Goal: Navigation & Orientation: Find specific page/section

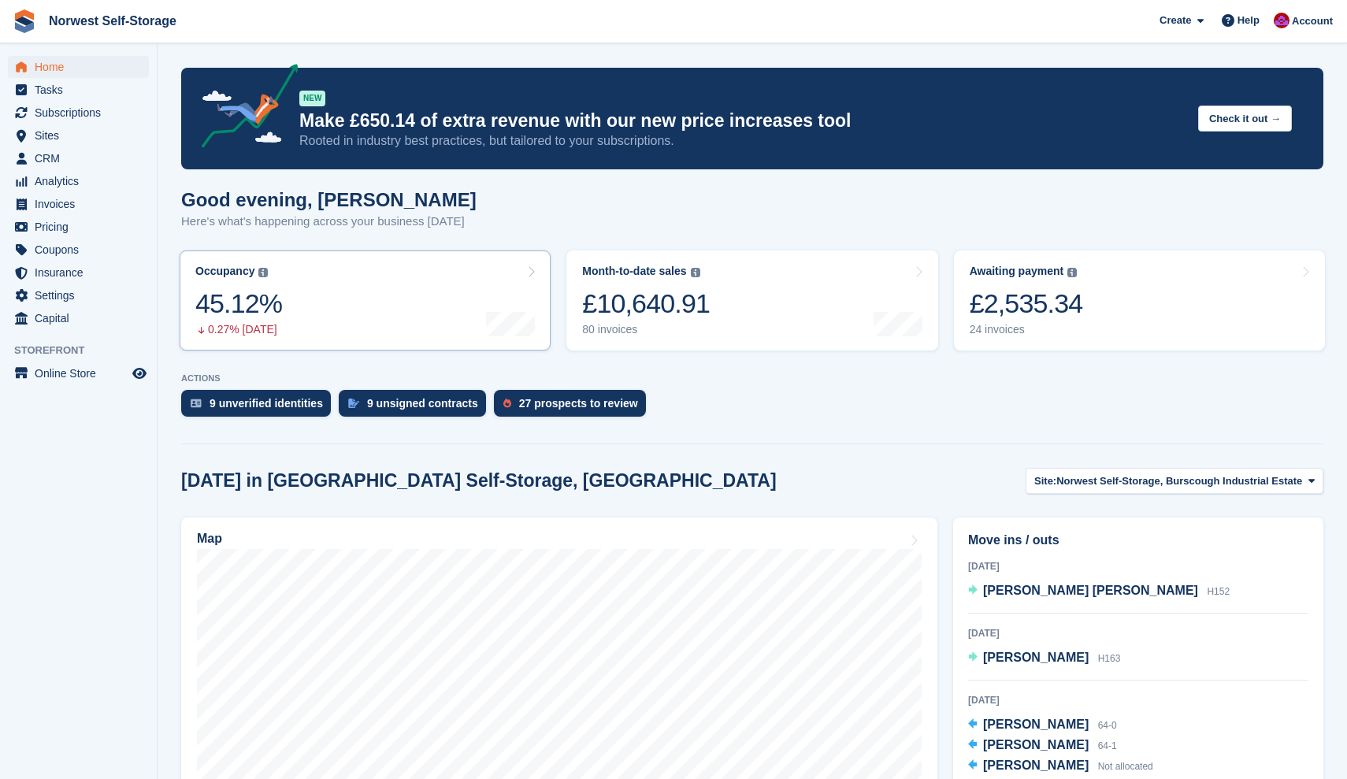
click at [372, 275] on link "Occupancy The percentage of all currently allocated units in terms of area. Inc…" at bounding box center [365, 300] width 371 height 100
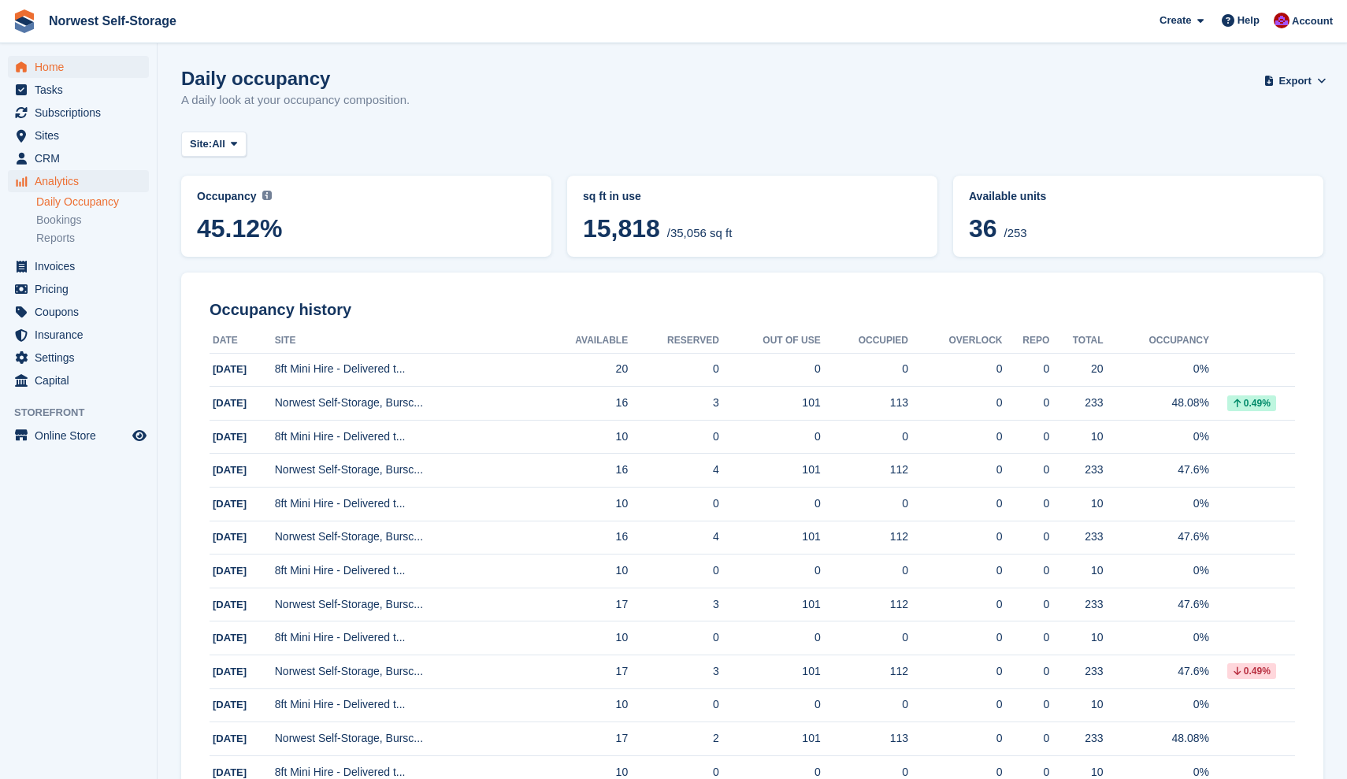
click at [49, 63] on span "Home" at bounding box center [82, 67] width 95 height 22
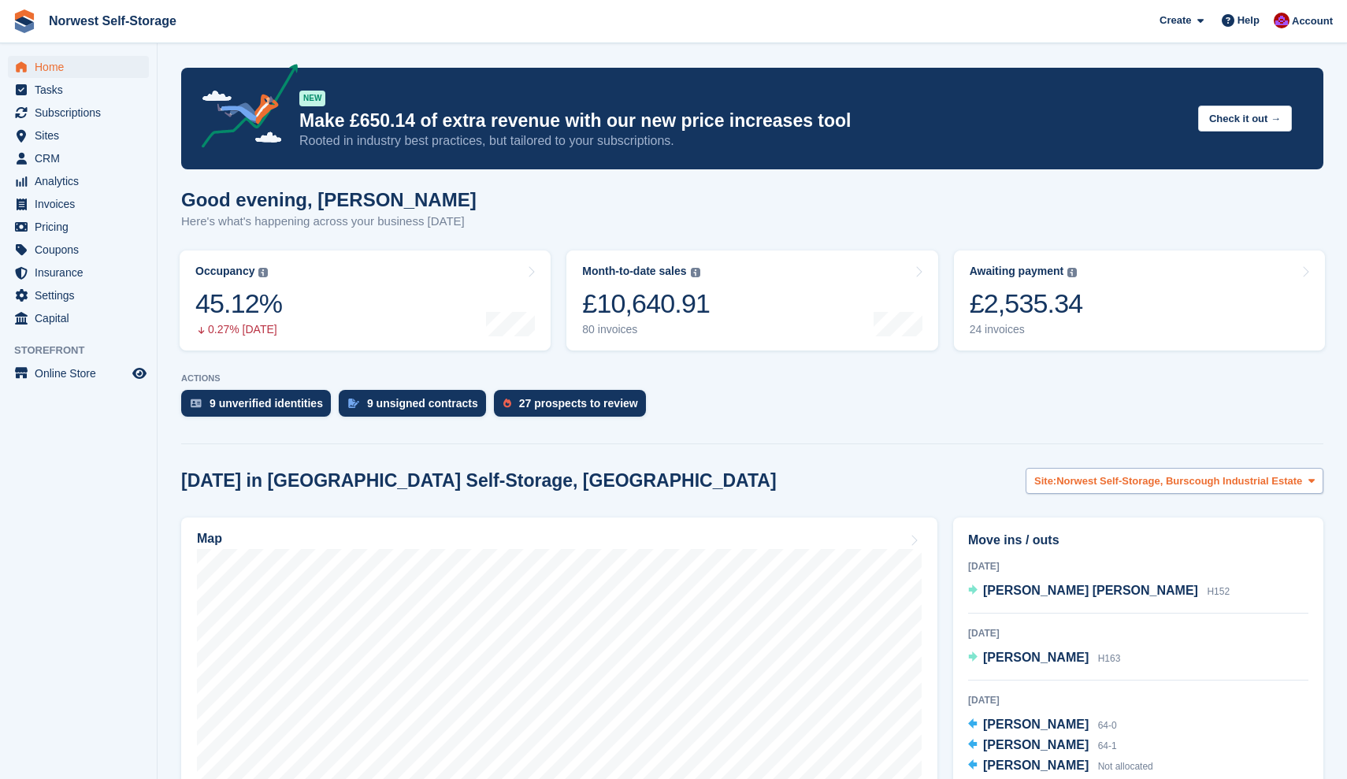
click at [1200, 481] on span "Norwest Self-Storage, Burscough Industrial Estate" at bounding box center [1179, 481] width 246 height 16
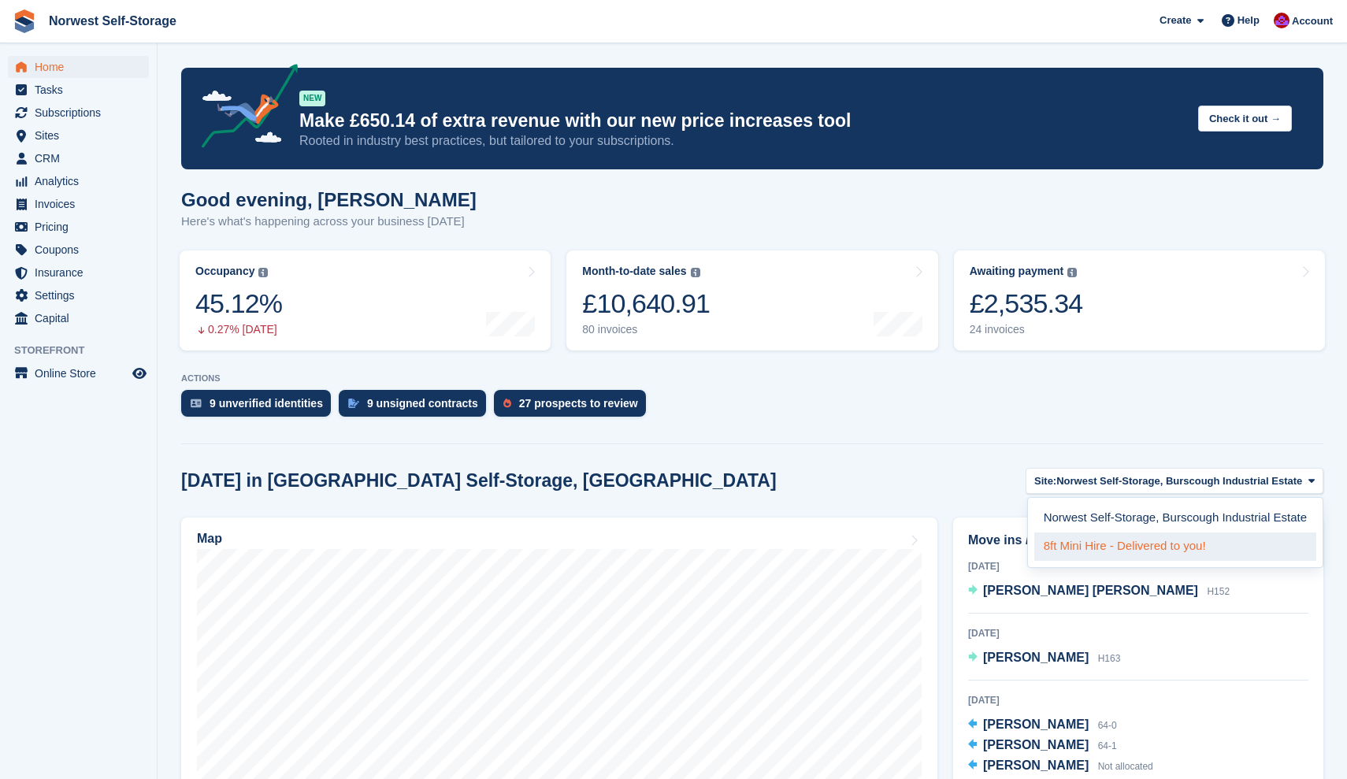
click at [1154, 546] on link "8ft Mini Hire - Delivered to you!" at bounding box center [1175, 546] width 282 height 28
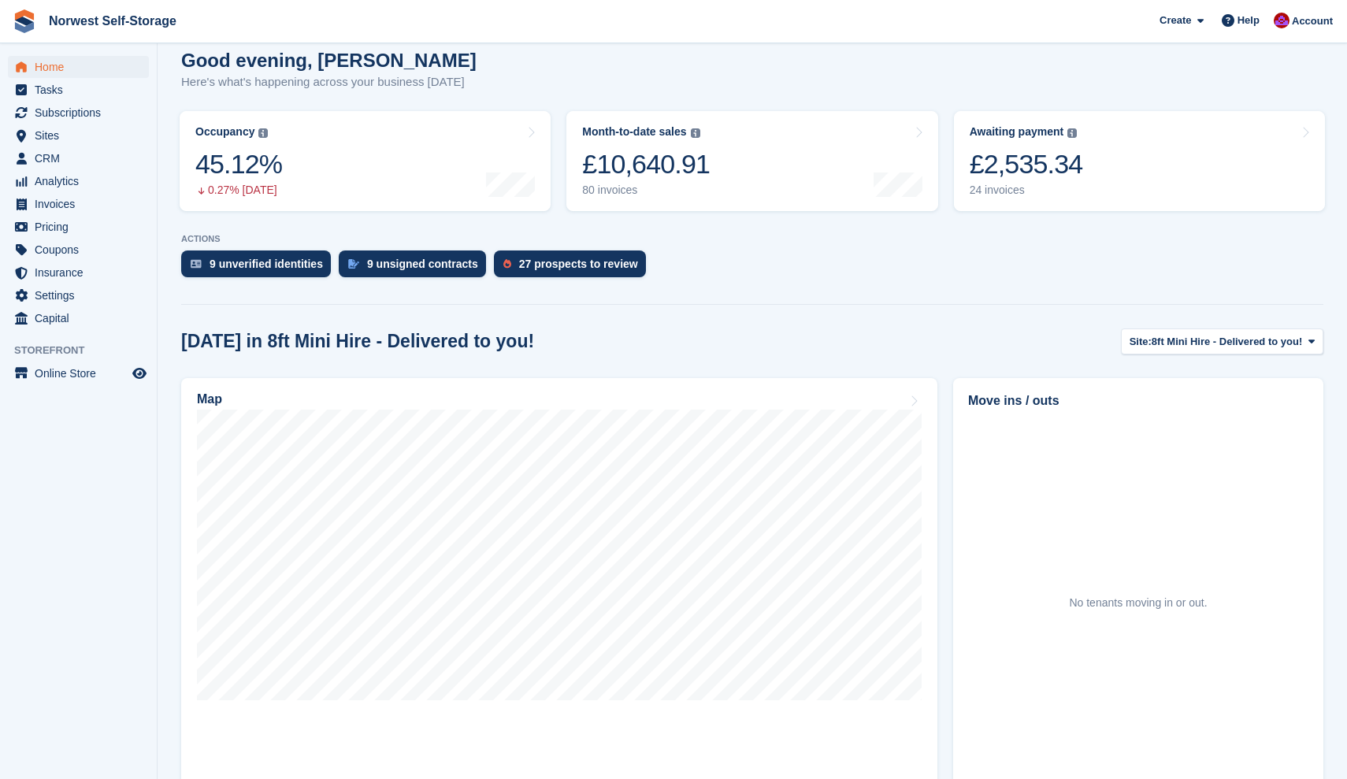
scroll to position [168, 0]
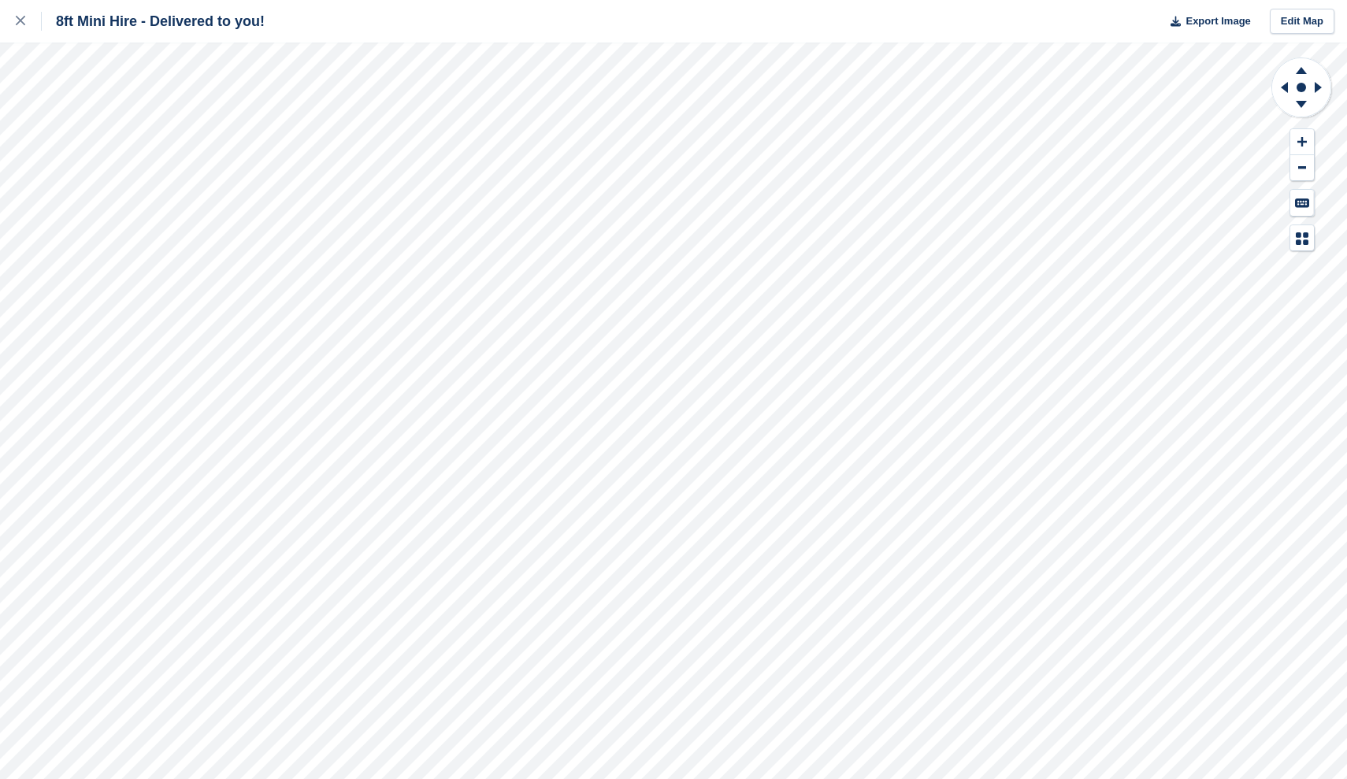
click at [168, 188] on div "8ft Mini Hire - Delivered to you! Export Image Edit Map" at bounding box center [673, 389] width 1347 height 779
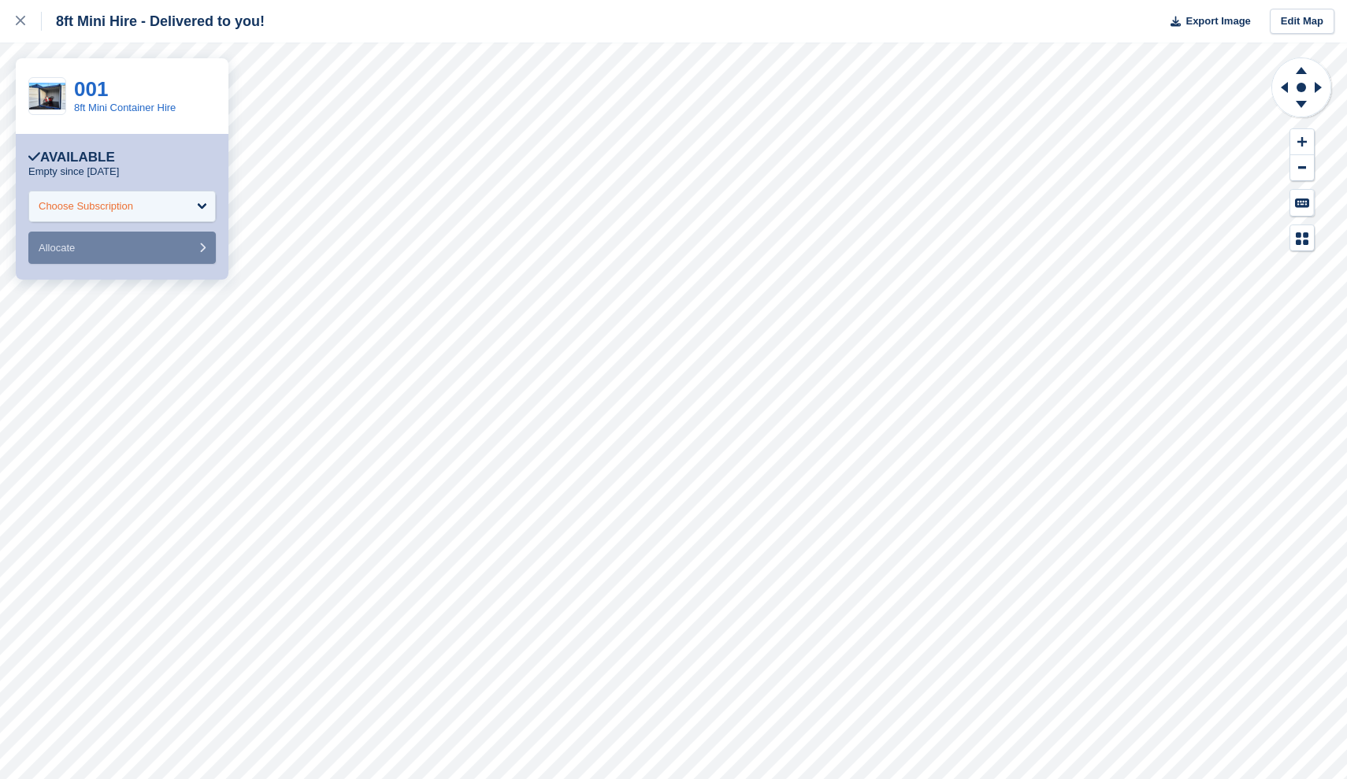
click at [202, 205] on div "Choose Subscription" at bounding box center [121, 207] width 187 height 32
click at [20, 17] on icon at bounding box center [20, 20] width 9 height 9
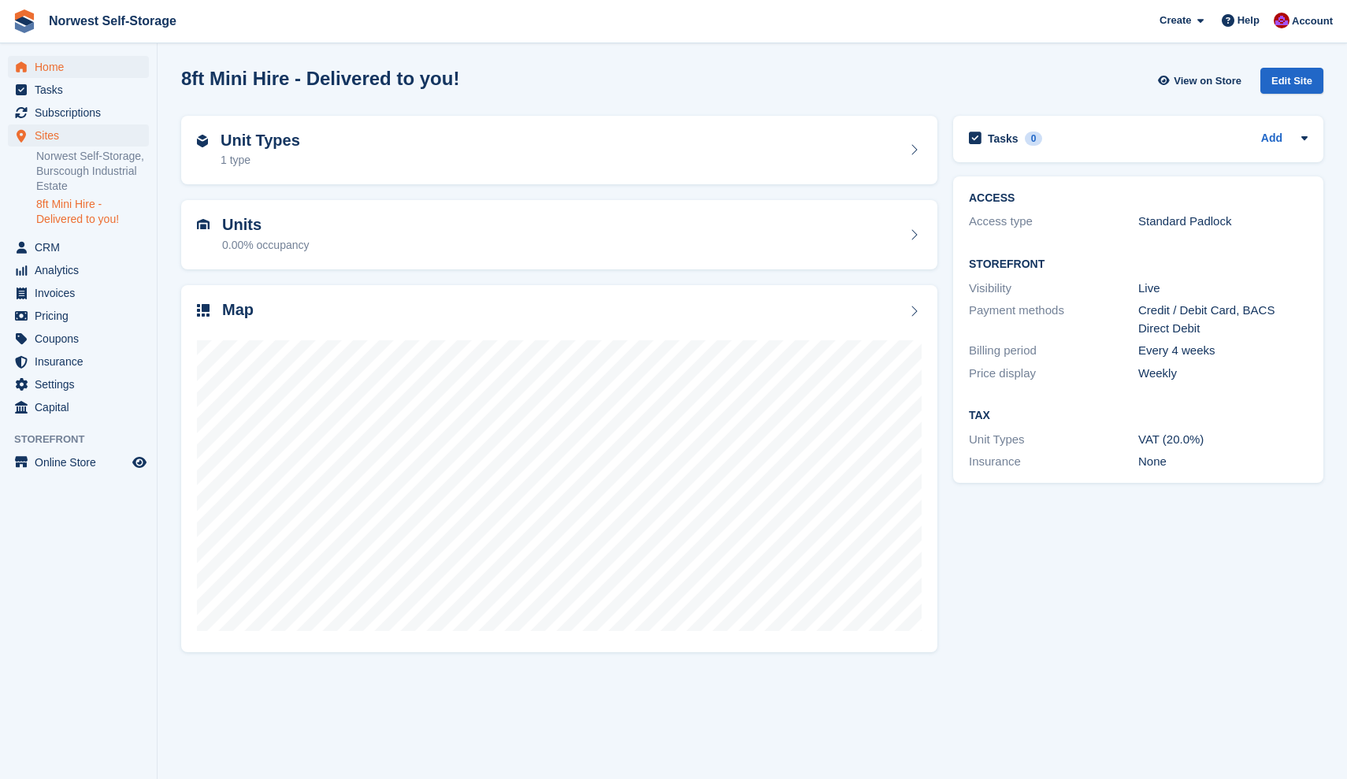
click at [48, 67] on span "Home" at bounding box center [82, 67] width 95 height 22
